Goal: Task Accomplishment & Management: Manage account settings

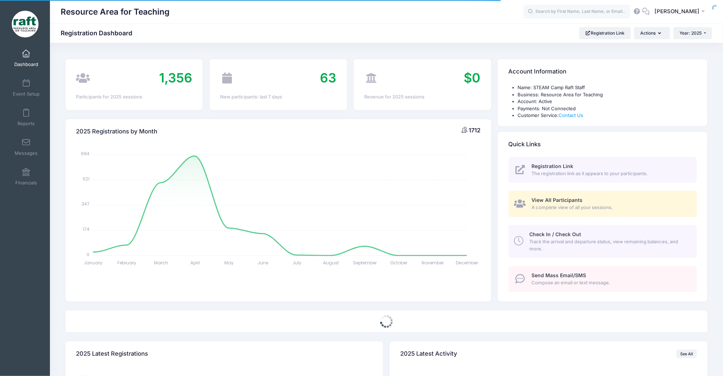
select select
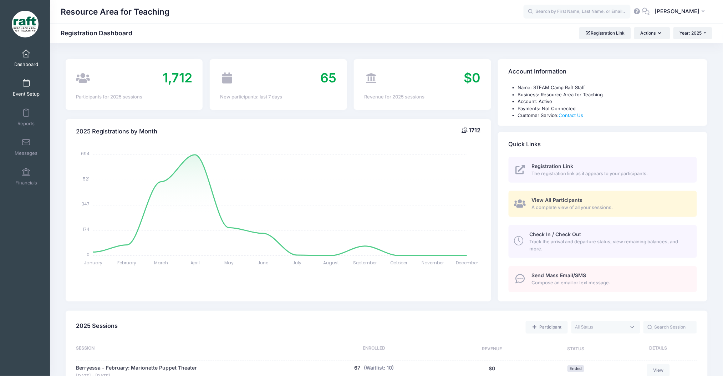
click at [38, 87] on link "Event Setup" at bounding box center [26, 87] width 34 height 25
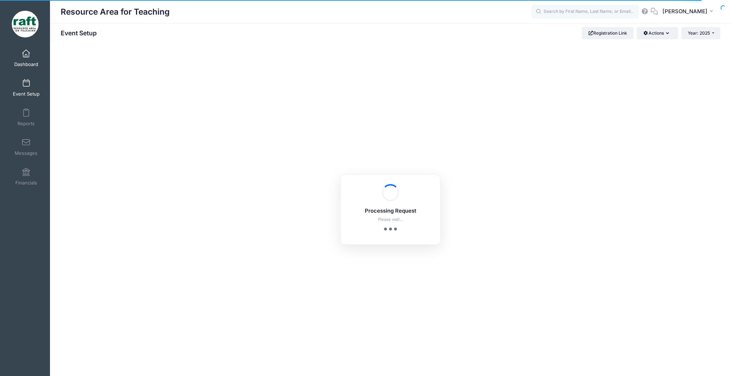
click at [25, 60] on link "Dashboard" at bounding box center [26, 58] width 34 height 25
click at [14, 67] on span "Dashboard" at bounding box center [26, 64] width 24 height 6
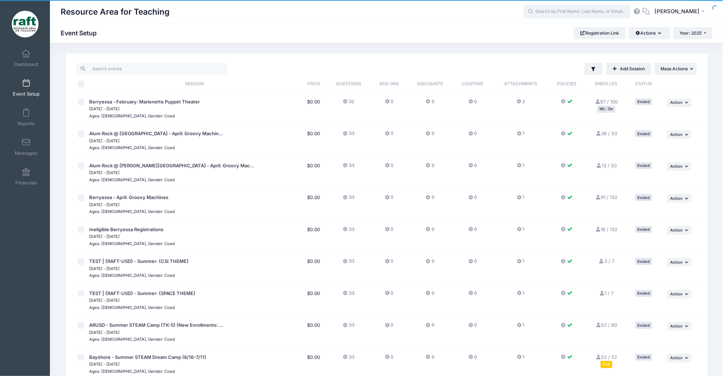
click at [573, 14] on input "text" at bounding box center [577, 12] width 107 height 14
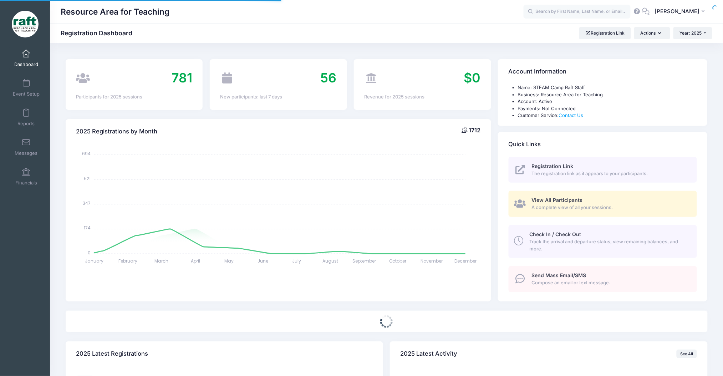
select select
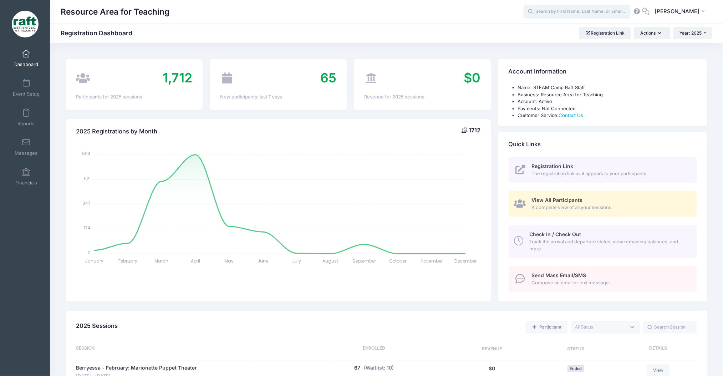
click at [572, 18] on input "text" at bounding box center [577, 12] width 107 height 14
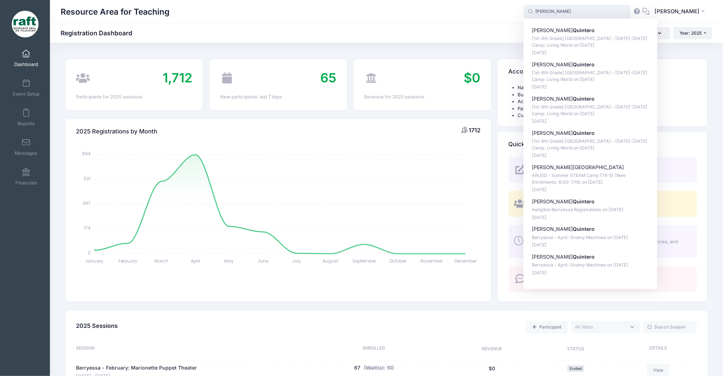
type input "quintero"
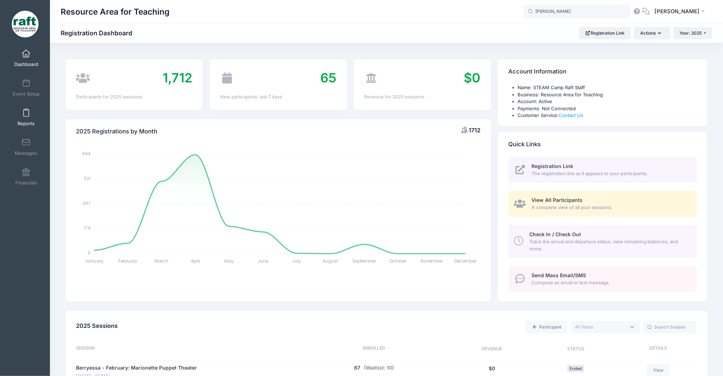
click at [36, 110] on link "Reports" at bounding box center [26, 117] width 34 height 25
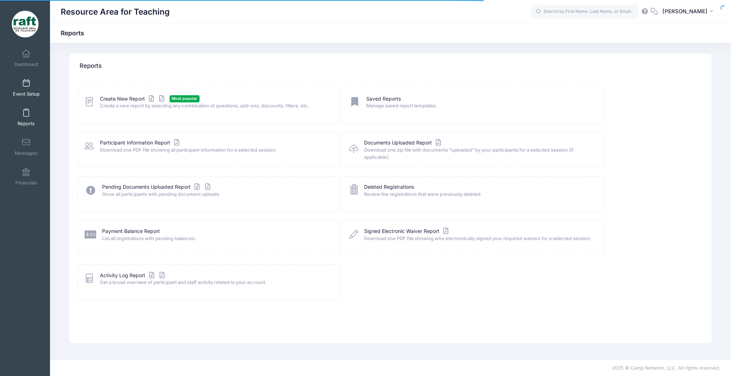
click at [30, 100] on link "Event Setup" at bounding box center [26, 87] width 34 height 25
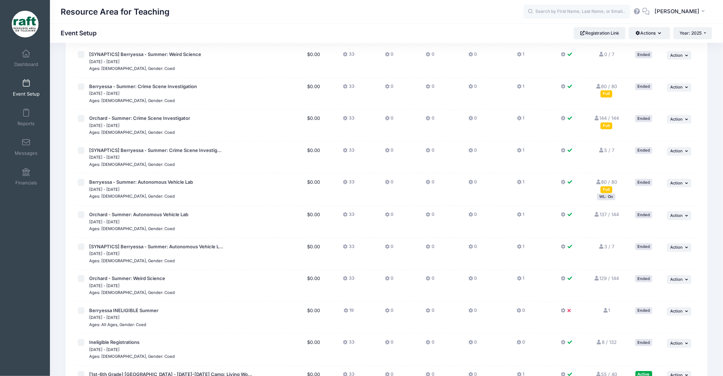
scroll to position [804, 0]
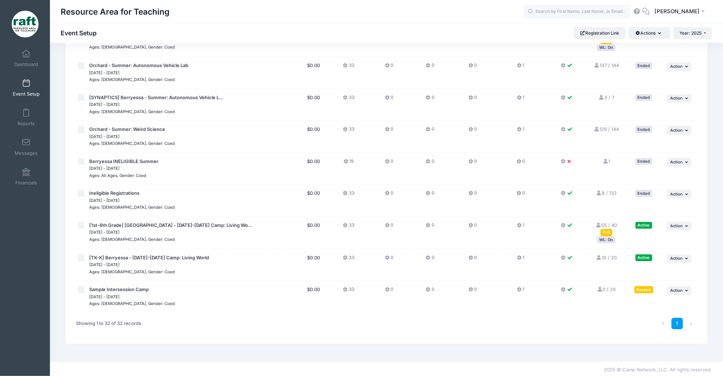
click at [608, 236] on div "WL: On" at bounding box center [606, 239] width 19 height 7
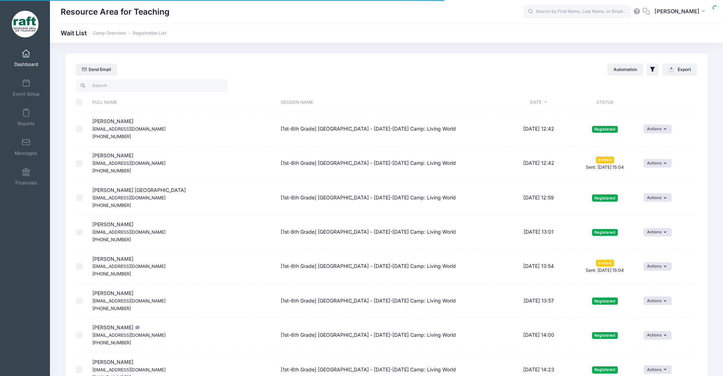
select select "50"
click at [558, 14] on input "text" at bounding box center [577, 12] width 107 height 14
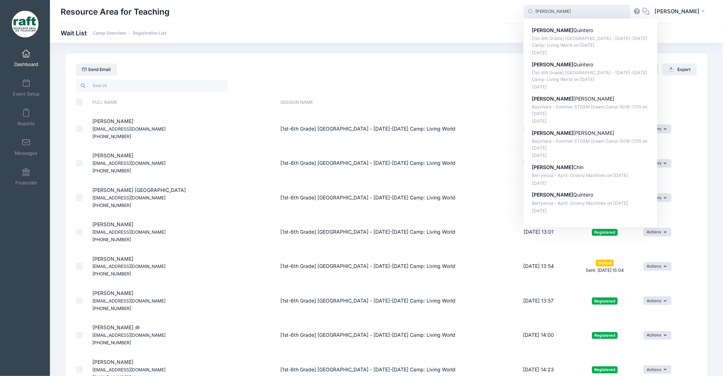
click at [563, 14] on input "samuel" at bounding box center [577, 12] width 107 height 14
click at [562, 14] on input "samuel" at bounding box center [577, 12] width 107 height 14
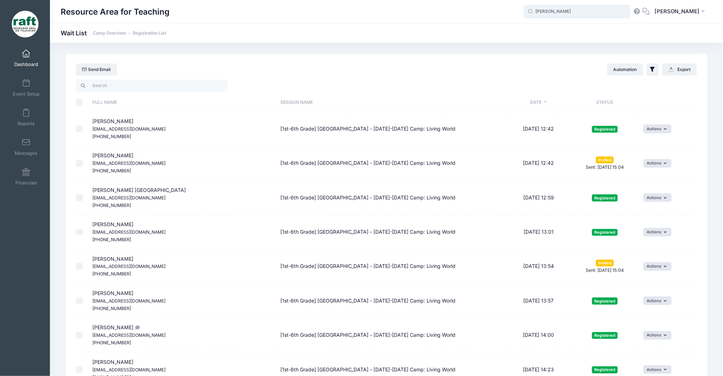
type input "[PERSON_NAME]"
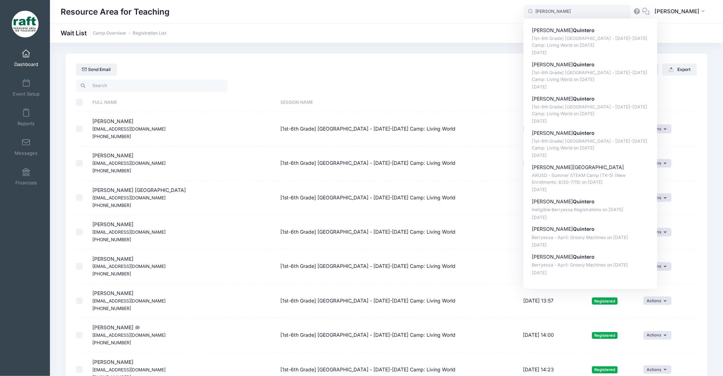
click at [162, 65] on div "Send Email Automation Filter Options Show: Wait List Invited" at bounding box center [387, 66] width 642 height 25
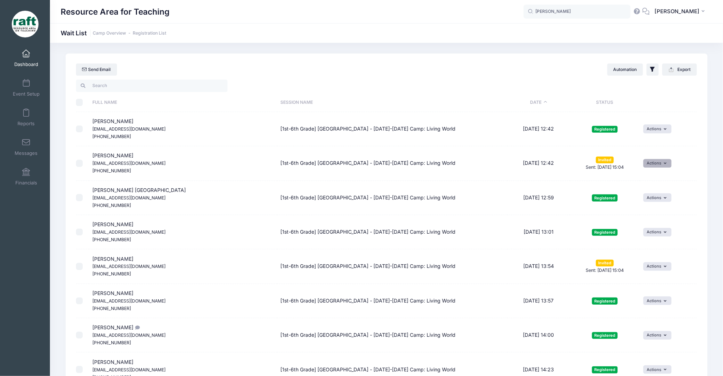
click at [651, 166] on button "Actions" at bounding box center [658, 163] width 28 height 9
click at [648, 204] on link "Uninvite" at bounding box center [638, 207] width 59 height 14
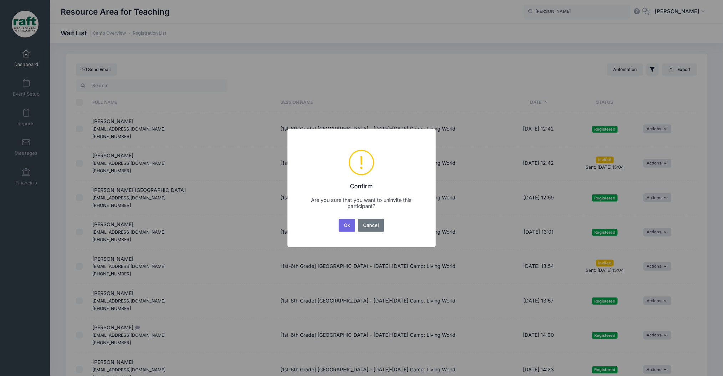
click at [341, 225] on button "Ok" at bounding box center [347, 225] width 16 height 13
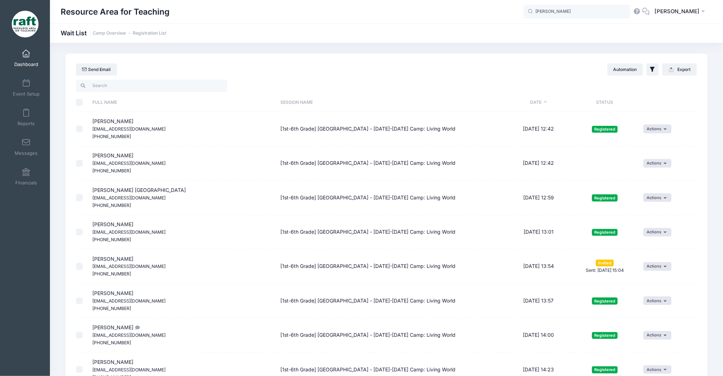
click at [19, 56] on link "Dashboard" at bounding box center [26, 58] width 34 height 25
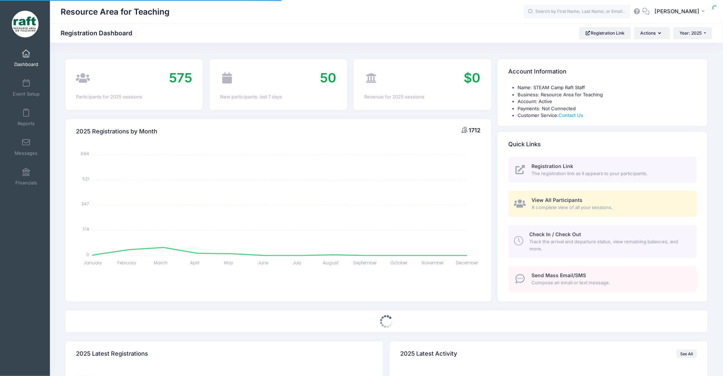
select select
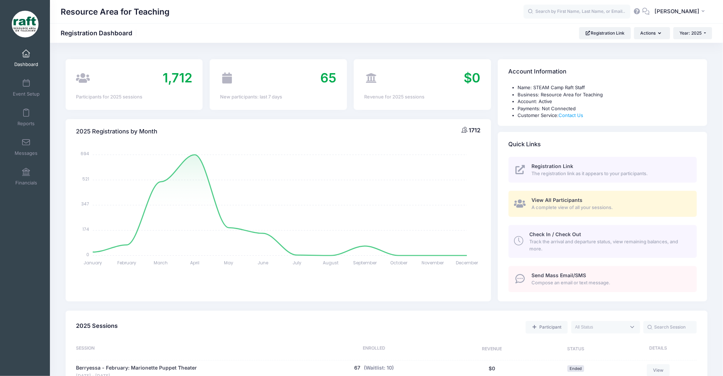
click at [539, 203] on span "View All Participants" at bounding box center [557, 200] width 51 height 6
click at [556, 201] on span "View All Participants" at bounding box center [557, 200] width 51 height 6
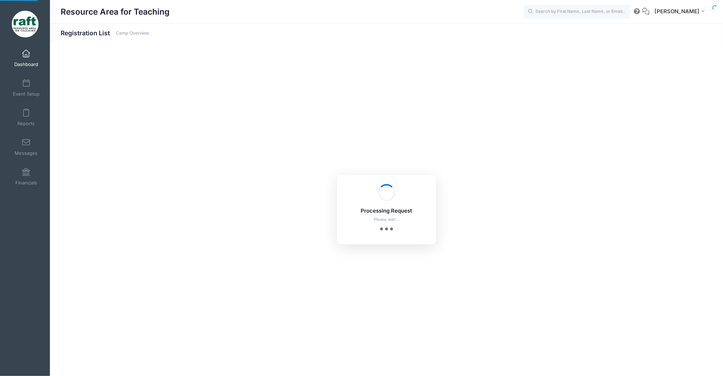
select select "10"
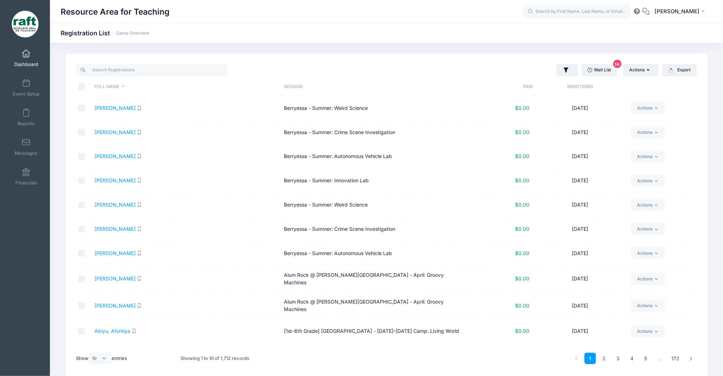
click at [151, 60] on div "Wait List 58 Actions Assign Labels Send Email Send SMS Send Document Upload Rem…" at bounding box center [387, 216] width 642 height 325
click at [170, 89] on th "Full Name" at bounding box center [185, 86] width 189 height 19
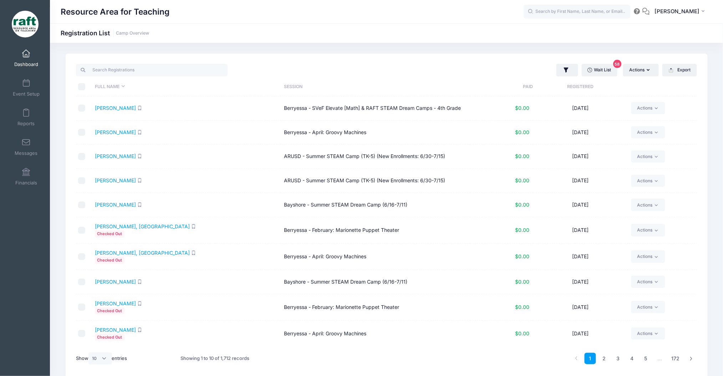
click at [160, 77] on div at bounding box center [229, 70] width 314 height 15
click at [142, 67] on input "search" at bounding box center [152, 70] width 152 height 12
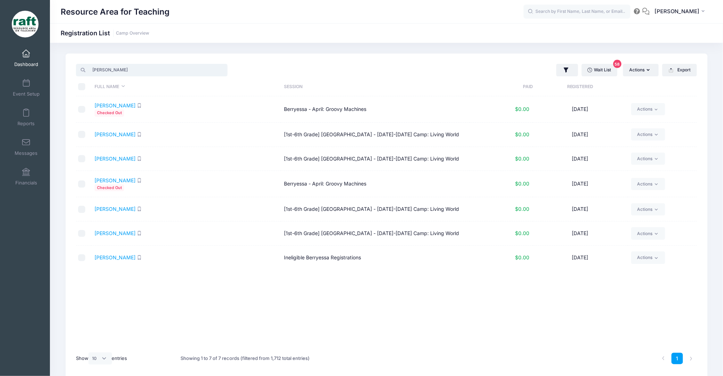
type input "quintero"
click at [83, 136] on input "checkbox" at bounding box center [81, 134] width 7 height 7
checkbox input "true"
click at [76, 237] on td at bounding box center [83, 234] width 15 height 24
click at [81, 238] on td at bounding box center [83, 234] width 15 height 24
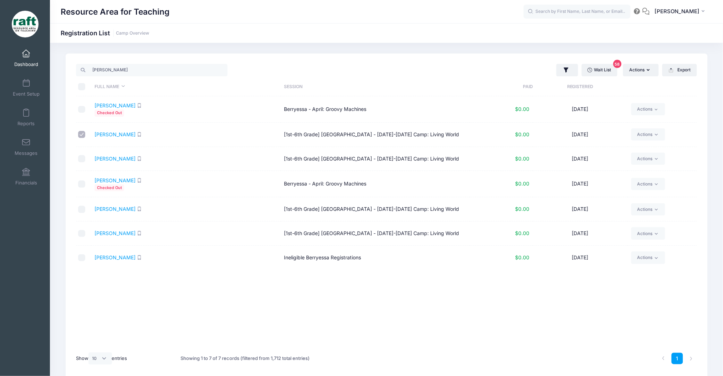
click at [82, 237] on input "checkbox" at bounding box center [81, 233] width 7 height 7
checkbox input "true"
click at [645, 73] on button "Actions" at bounding box center [641, 70] width 36 height 12
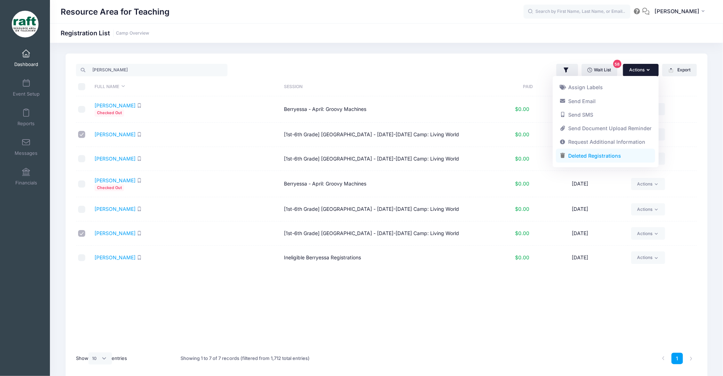
click at [615, 157] on link "Deleted Registrations" at bounding box center [605, 156] width 99 height 14
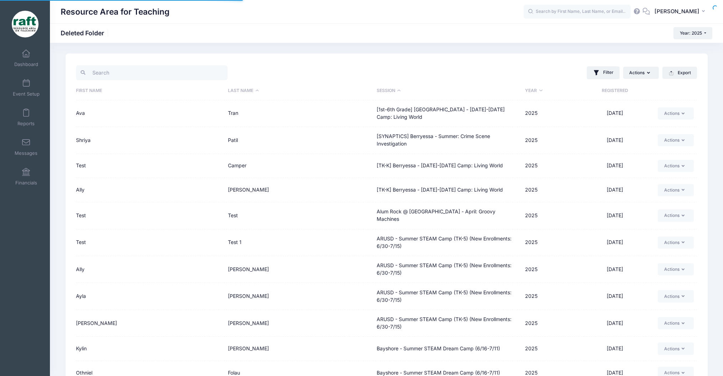
select select "50"
click at [640, 71] on button "Actions" at bounding box center [641, 73] width 36 height 12
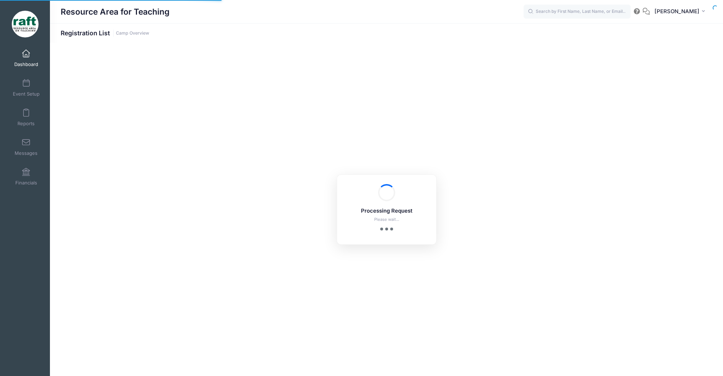
select select "10"
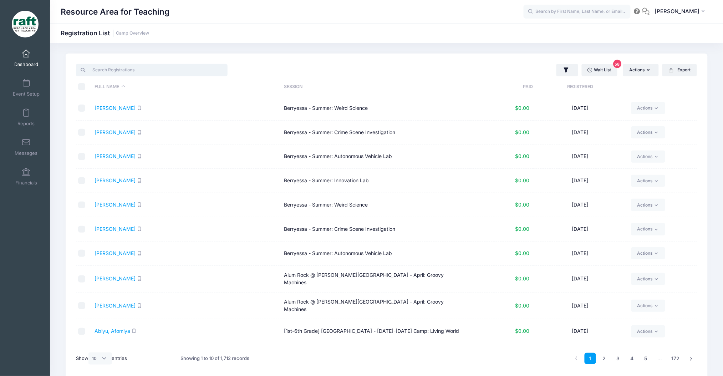
click at [208, 70] on input "search" at bounding box center [152, 70] width 152 height 12
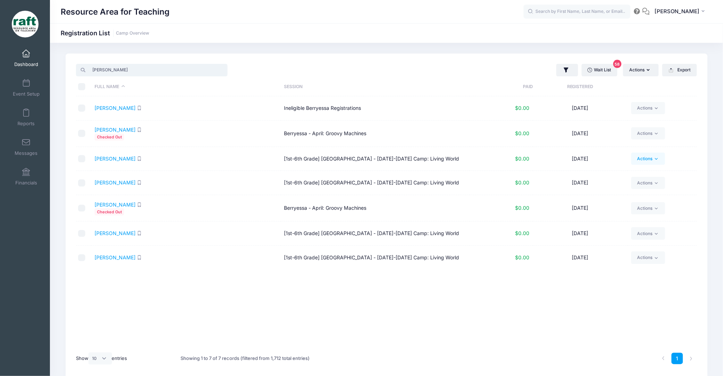
type input "[PERSON_NAME]"
click at [641, 161] on link "Actions" at bounding box center [649, 159] width 34 height 12
click at [609, 255] on link "Delete" at bounding box center [621, 257] width 82 height 14
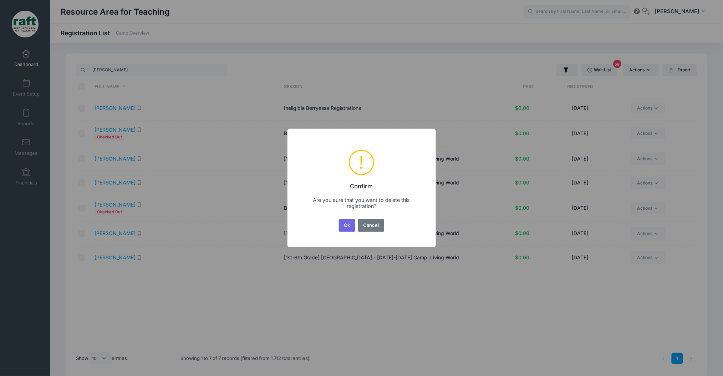
click at [347, 218] on div "Ok No Cancel" at bounding box center [362, 226] width 48 height 16
click at [349, 221] on button "Ok" at bounding box center [347, 225] width 16 height 13
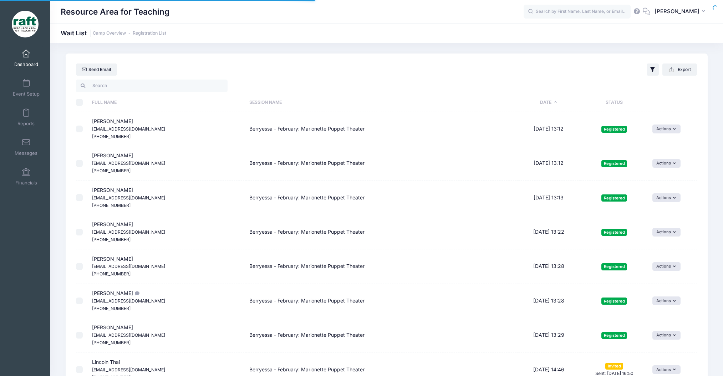
select select "50"
click at [115, 82] on input "search" at bounding box center [152, 86] width 152 height 12
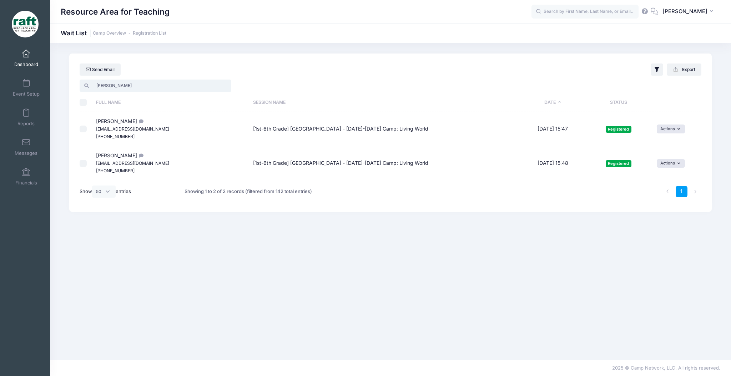
type input "[PERSON_NAME]"
click at [26, 54] on span at bounding box center [26, 54] width 0 height 8
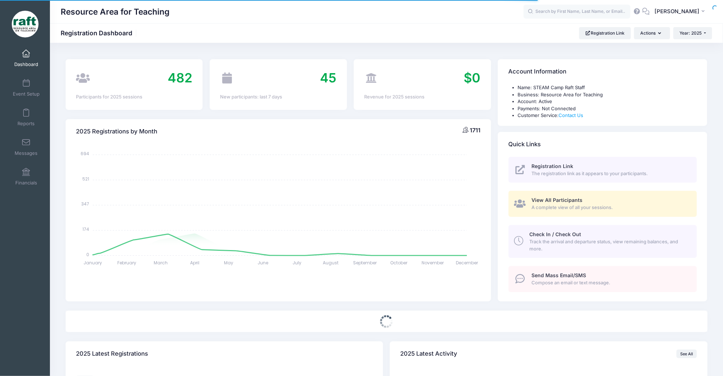
select select
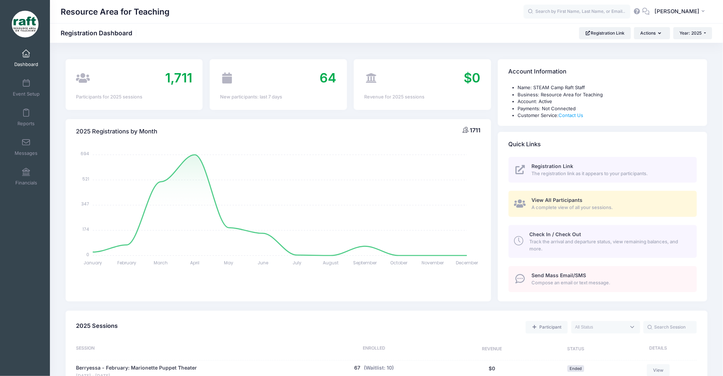
click at [552, 200] on span "View All Participants" at bounding box center [557, 200] width 51 height 6
click at [26, 84] on span at bounding box center [26, 84] width 0 height 8
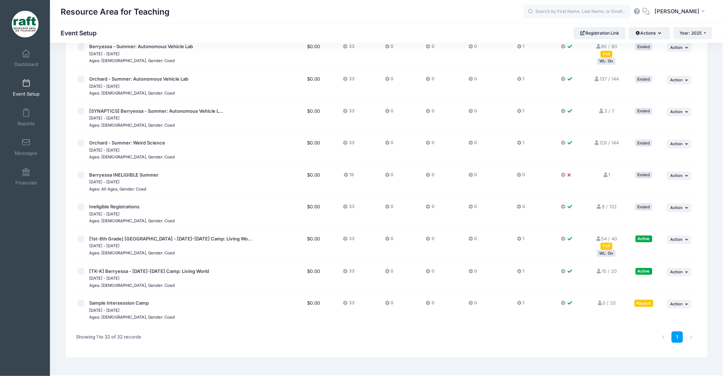
scroll to position [804, 0]
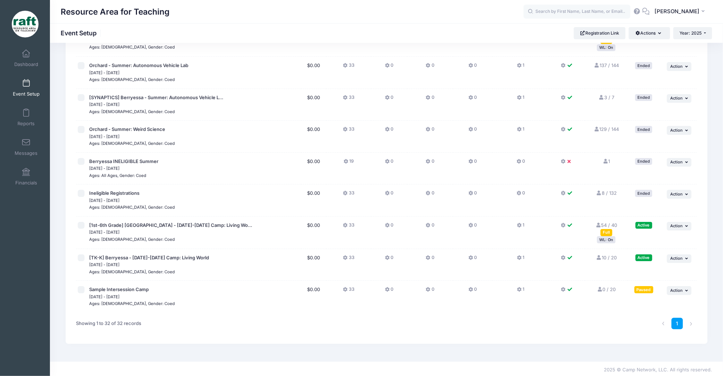
click at [606, 229] on div "Full" at bounding box center [607, 232] width 12 height 7
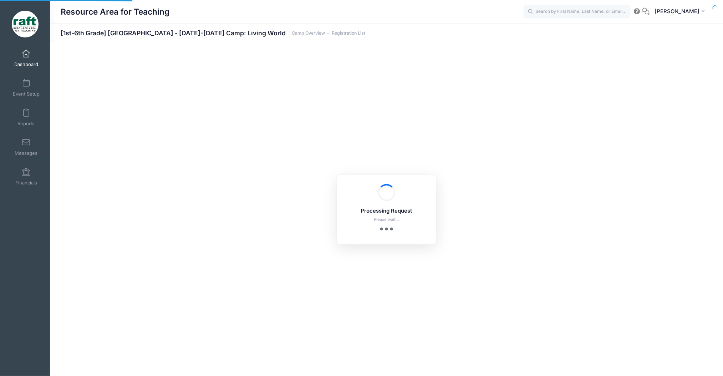
select select "10"
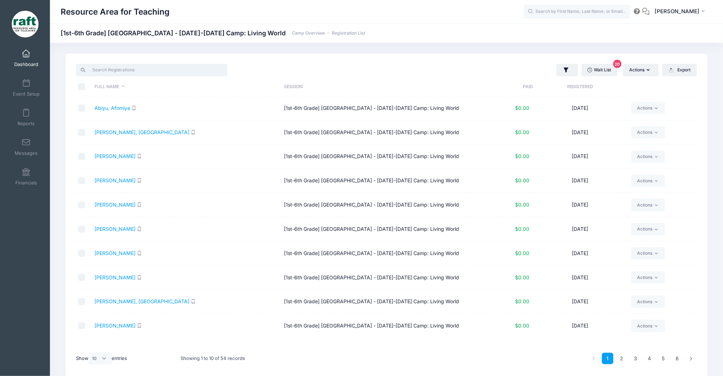
click at [106, 66] on input "search" at bounding box center [152, 70] width 152 height 12
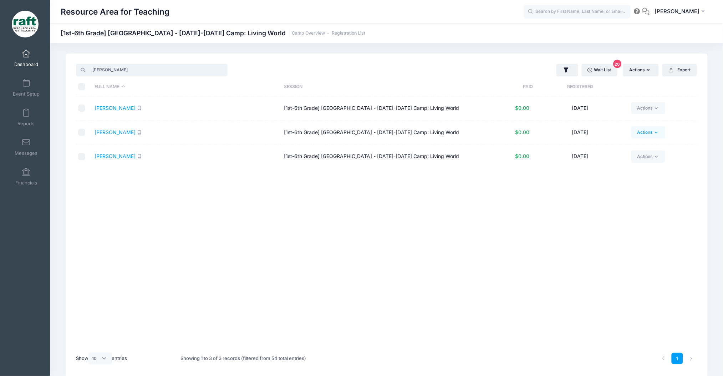
type input "quintero"
click at [658, 131] on icon at bounding box center [656, 132] width 5 height 5
click at [612, 232] on link "Delete" at bounding box center [621, 231] width 82 height 14
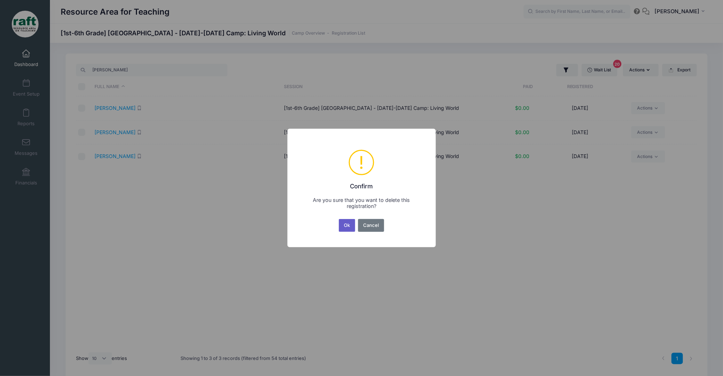
click at [345, 231] on button "Ok" at bounding box center [347, 225] width 16 height 13
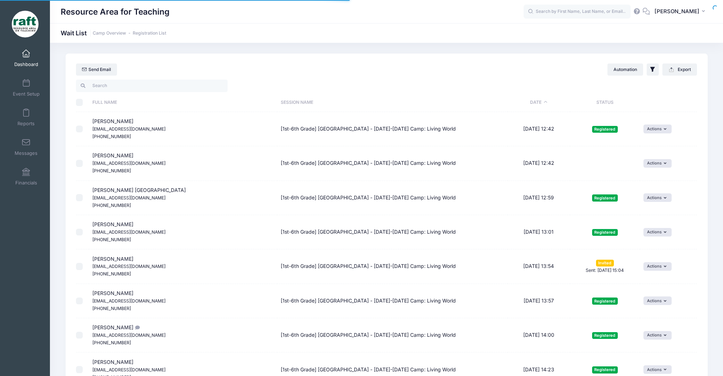
select select "50"
click at [33, 83] on link "Event Setup" at bounding box center [26, 87] width 34 height 25
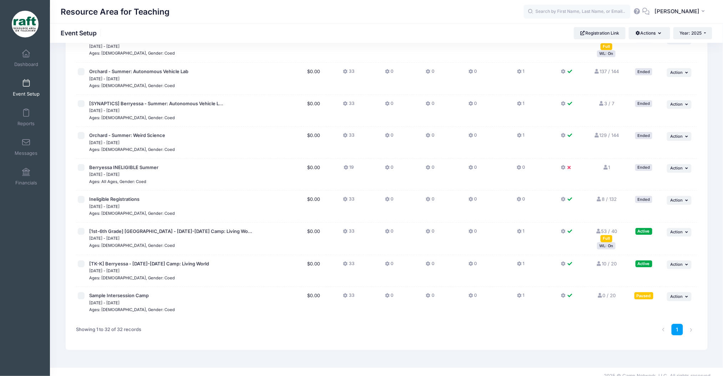
scroll to position [804, 0]
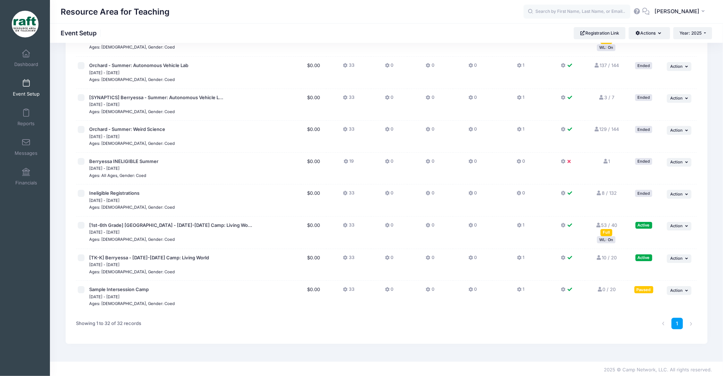
click at [609, 241] on div "WL: On" at bounding box center [606, 239] width 19 height 7
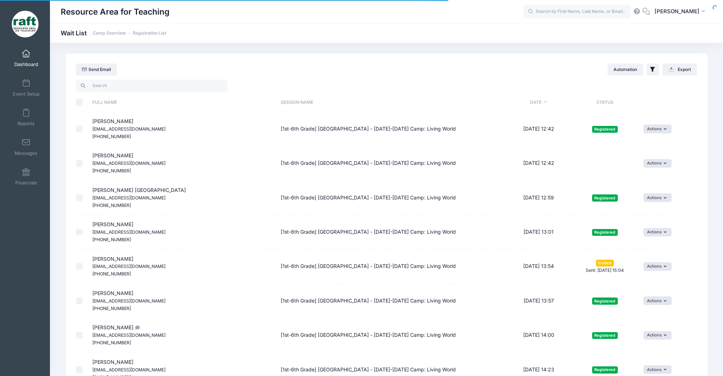
select select "50"
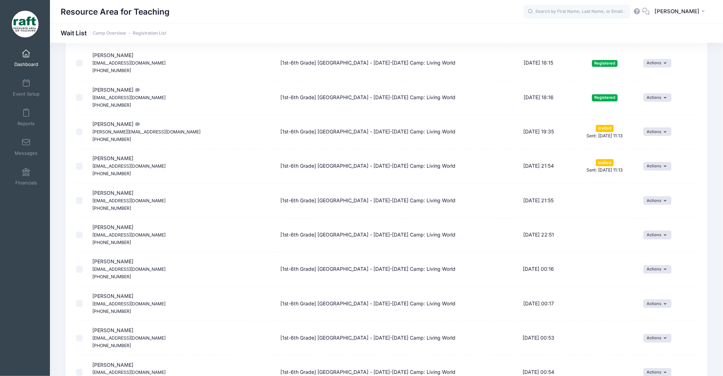
scroll to position [700, 0]
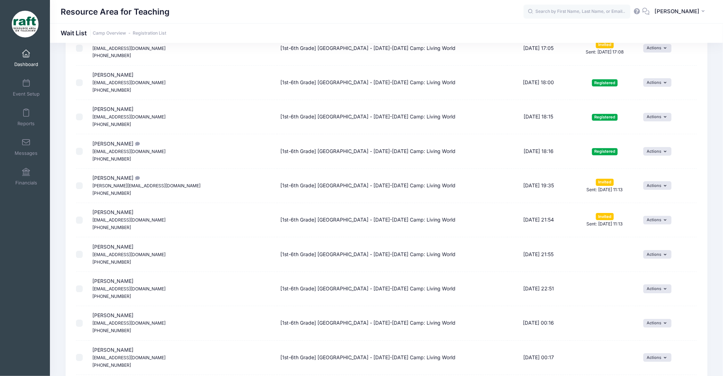
click at [128, 177] on td "[PERSON_NAME] [PERSON_NAME][EMAIL_ADDRESS][DOMAIN_NAME] [PHONE_NUMBER]" at bounding box center [183, 186] width 188 height 34
click at [666, 185] on button "Actions" at bounding box center [658, 185] width 28 height 9
click at [42, 207] on div "My Events Dashboard Event Setup Reports Messages Financials Settings My Profile…" at bounding box center [25, 203] width 50 height 320
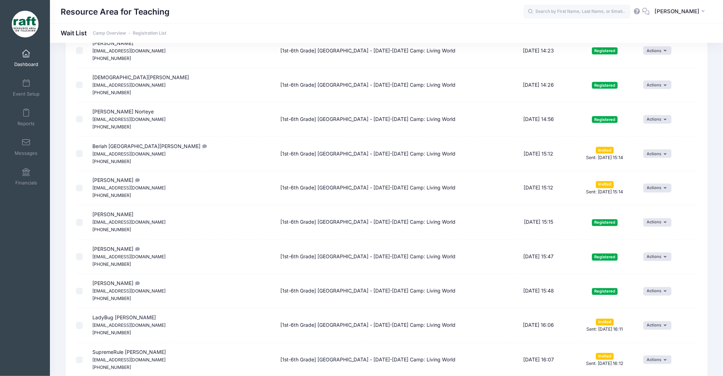
scroll to position [0, 0]
